Goal: Information Seeking & Learning: Learn about a topic

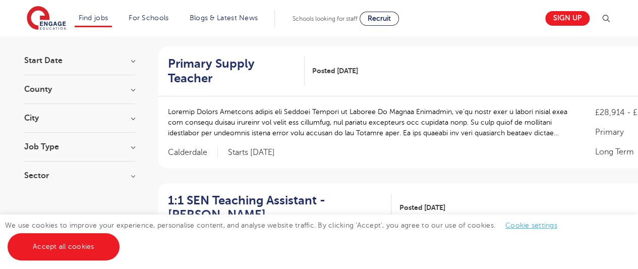
scroll to position [103, 0]
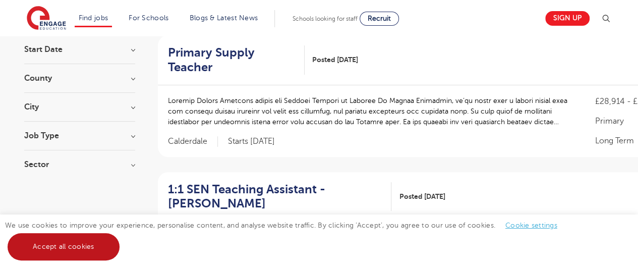
click at [103, 249] on link "Accept all cookies" at bounding box center [64, 246] width 112 height 27
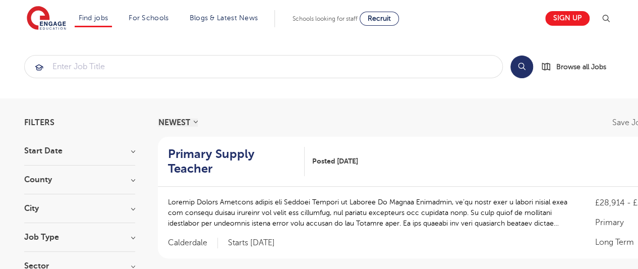
scroll to position [0, 0]
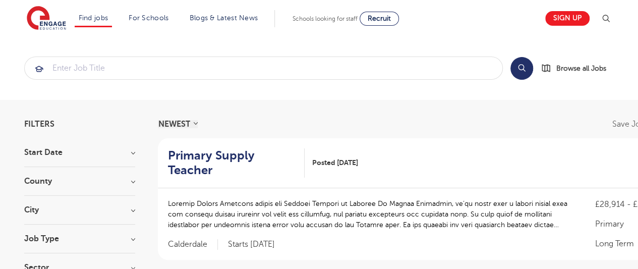
click at [110, 174] on section "Start Date September 86 [DATE] [DATE] Show more County [GEOGRAPHIC_DATA] 608 [G…" at bounding box center [79, 214] width 111 height 133
click at [129, 179] on h3 "County" at bounding box center [79, 181] width 111 height 8
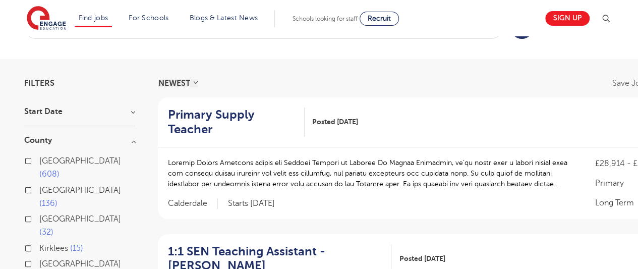
scroll to position [44, 0]
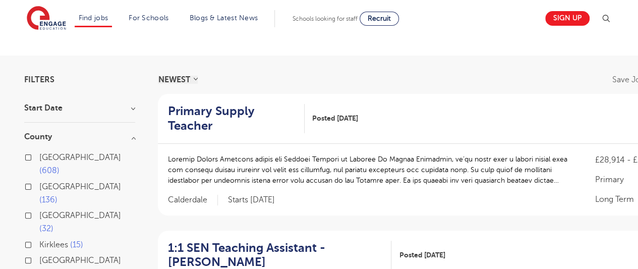
click at [69, 155] on label "London 608" at bounding box center [87, 164] width 96 height 27
click at [46, 155] on input "London 608" at bounding box center [42, 156] width 7 height 7
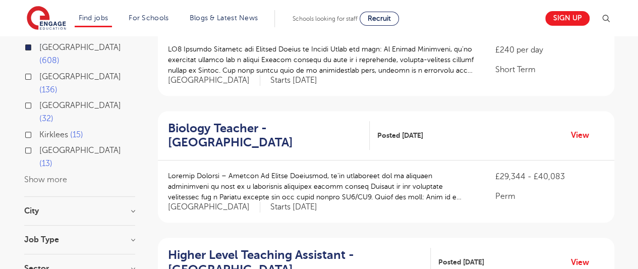
scroll to position [164, 0]
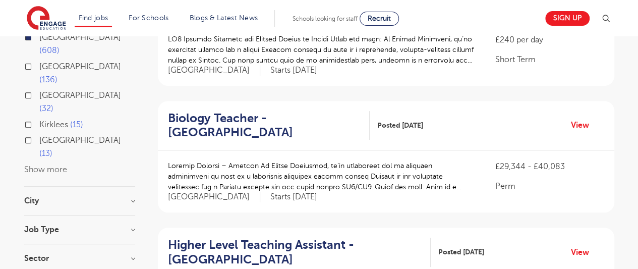
click at [61, 170] on section "Start [GEOGRAPHIC_DATA] [GEOGRAPHIC_DATA] 608 [GEOGRAPHIC_DATA] 136 [GEOGRAPHIC…" at bounding box center [79, 128] width 111 height 289
click at [134, 171] on section "Start [GEOGRAPHIC_DATA] [GEOGRAPHIC_DATA] 608 [GEOGRAPHIC_DATA] 136 [GEOGRAPHIC…" at bounding box center [79, 128] width 111 height 289
click at [130, 225] on h3 "Job Type" at bounding box center [79, 229] width 111 height 8
click at [131, 197] on h3 "City" at bounding box center [79, 201] width 111 height 8
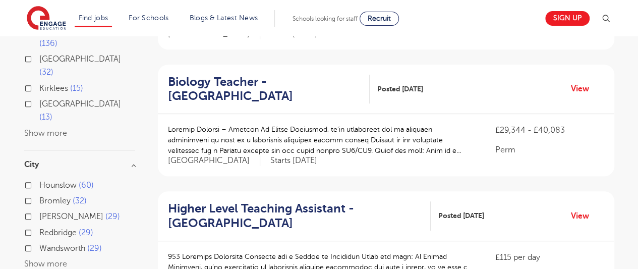
scroll to position [207, 0]
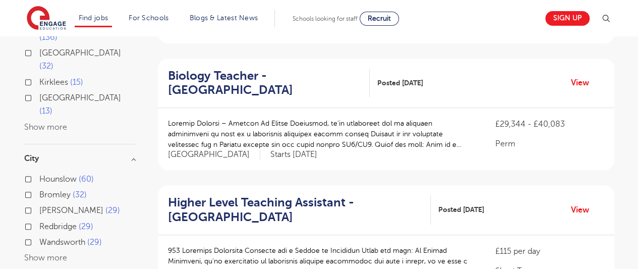
click at [56, 236] on label "Wandsworth 29" at bounding box center [70, 242] width 63 height 13
click at [46, 238] on input "Wandsworth 29" at bounding box center [42, 241] width 7 height 7
checkbox input "true"
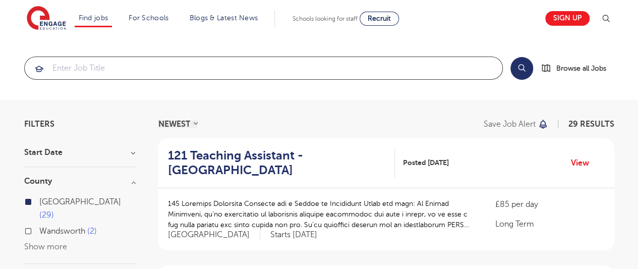
click at [66, 65] on input "search" at bounding box center [264, 68] width 478 height 22
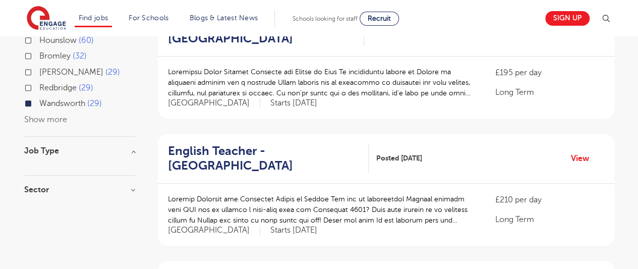
scroll to position [259, 0]
